Goal: Obtain resource: Download file/media

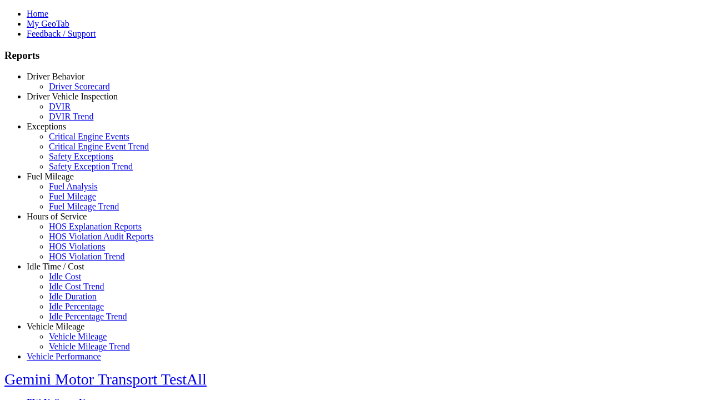
click at [64, 131] on link "Exceptions" at bounding box center [46, 126] width 39 height 9
click at [72, 141] on link "Critical Engine Events" at bounding box center [89, 136] width 81 height 9
